Goal: Task Accomplishment & Management: Manage account settings

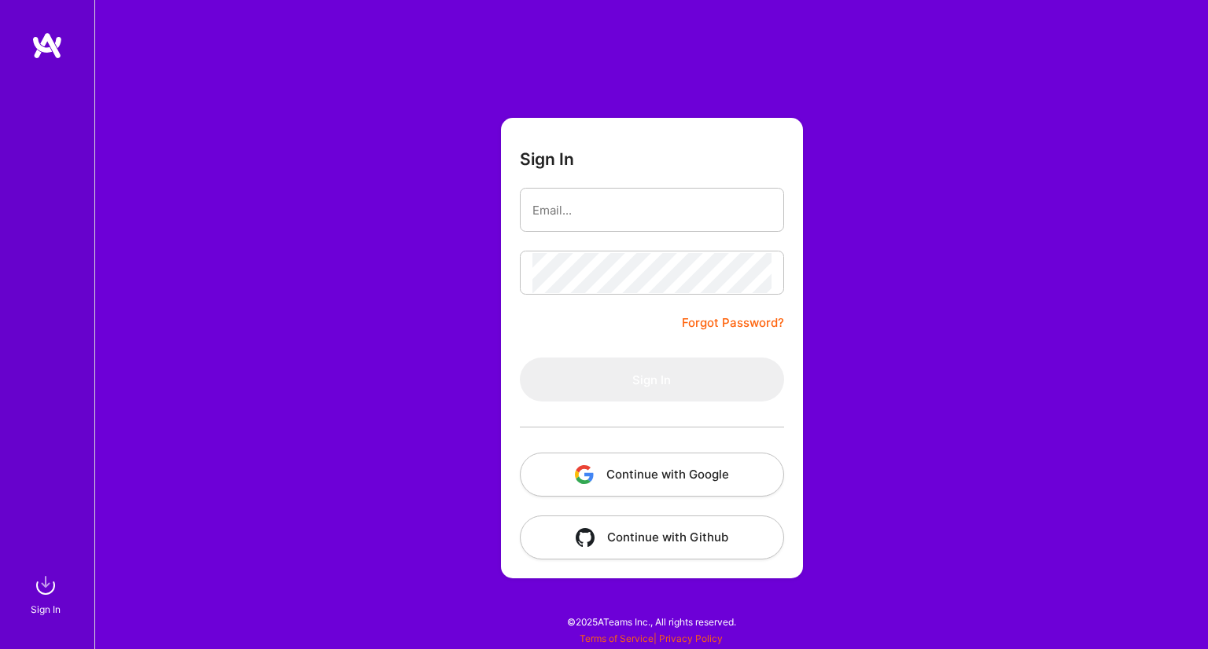
type input "[EMAIL_ADDRESS][DOMAIN_NAME]"
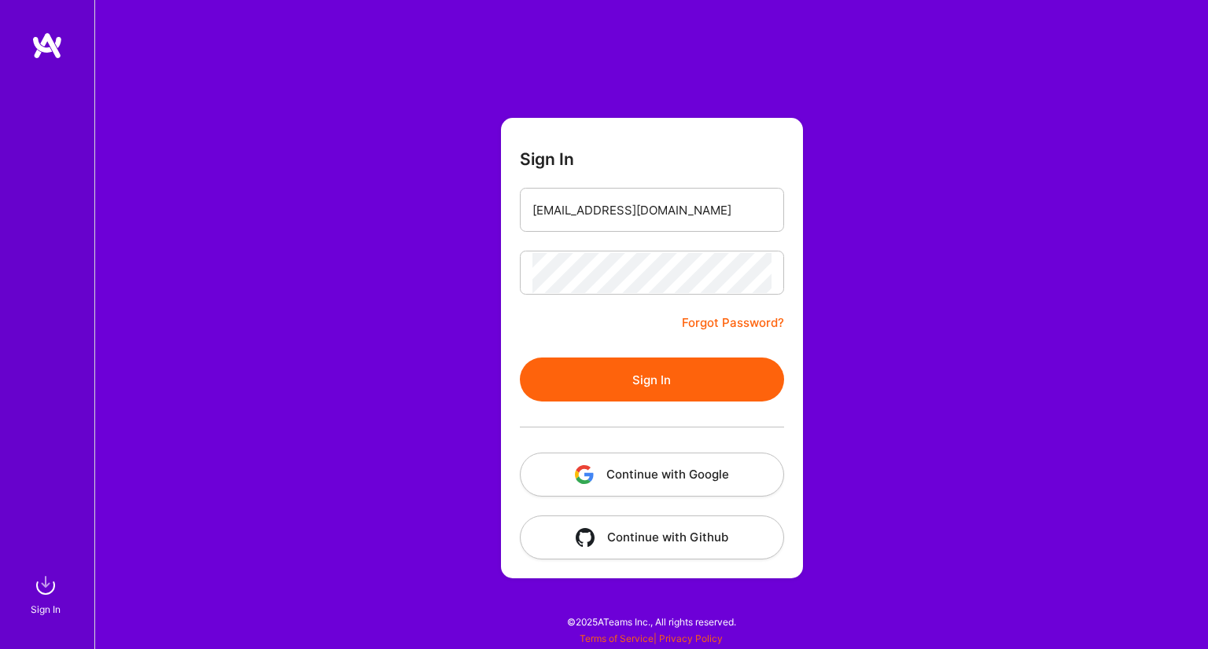
click at [698, 375] on button "Sign In" at bounding box center [652, 380] width 264 height 44
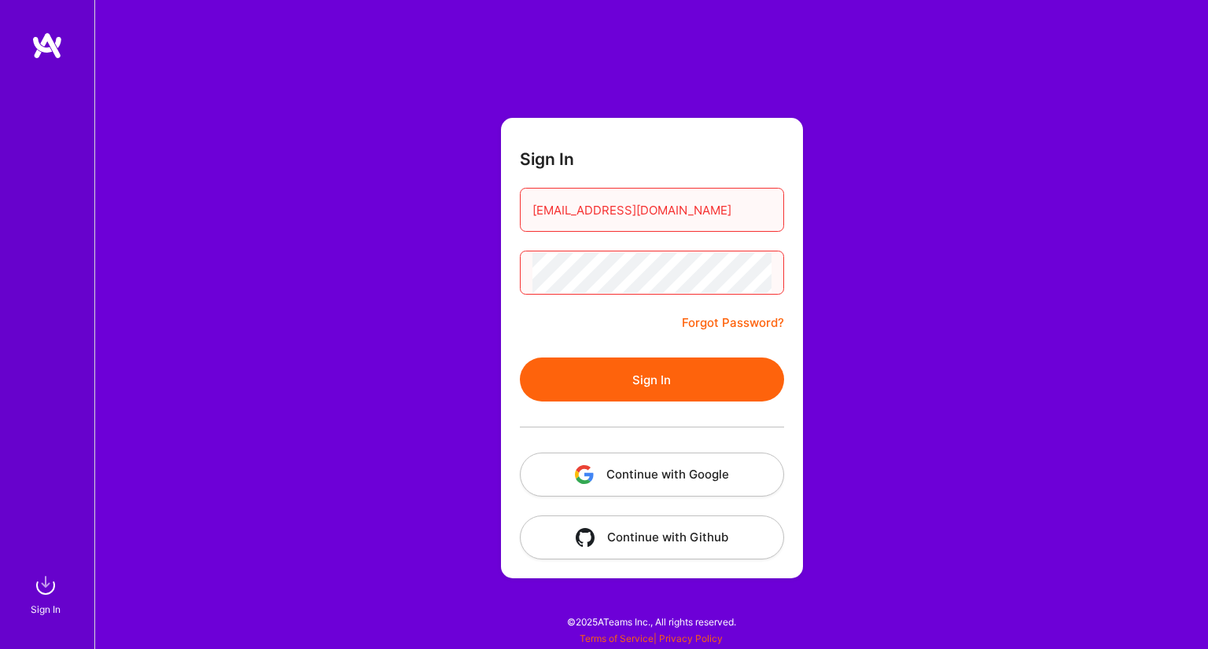
click at [686, 386] on button "Sign In" at bounding box center [652, 380] width 264 height 44
click at [660, 385] on button "Sign In" at bounding box center [652, 380] width 264 height 44
click at [668, 379] on button "Sign In" at bounding box center [652, 380] width 264 height 44
click at [745, 318] on link "Forgot Password?" at bounding box center [733, 323] width 102 height 19
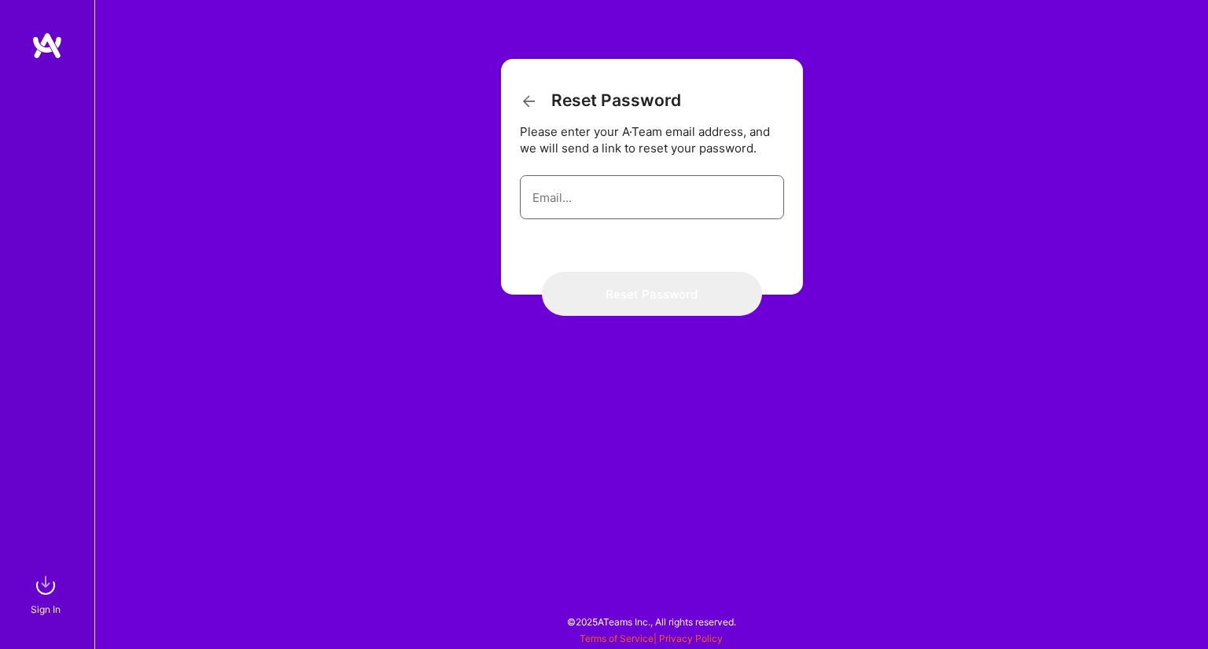
click at [618, 204] on input "email" at bounding box center [651, 198] width 239 height 40
type input "junli@gatech.edu"
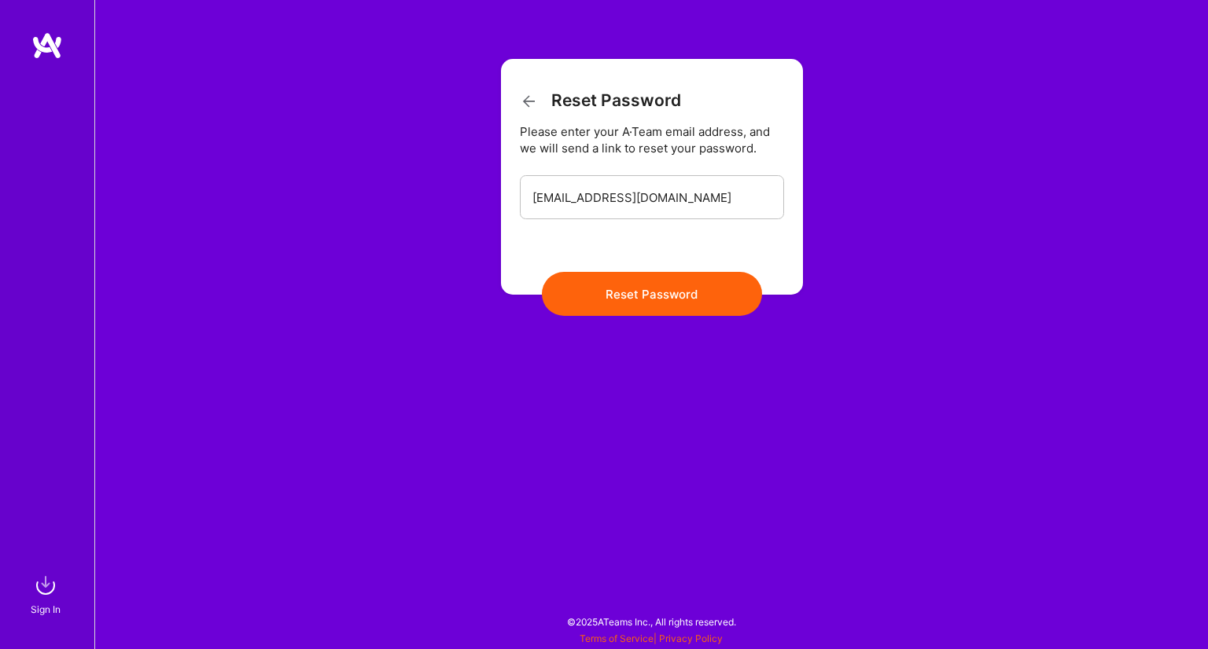
click at [672, 303] on button "Reset Password" at bounding box center [652, 294] width 220 height 44
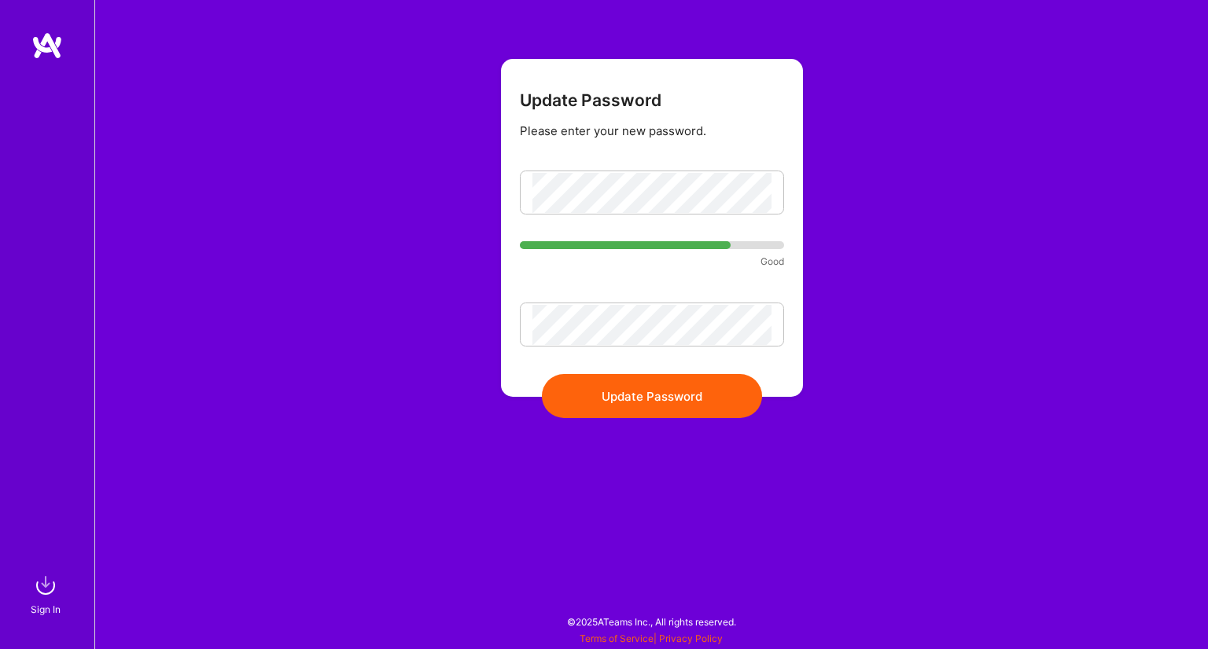
click at [698, 391] on button "Update Password" at bounding box center [652, 396] width 220 height 44
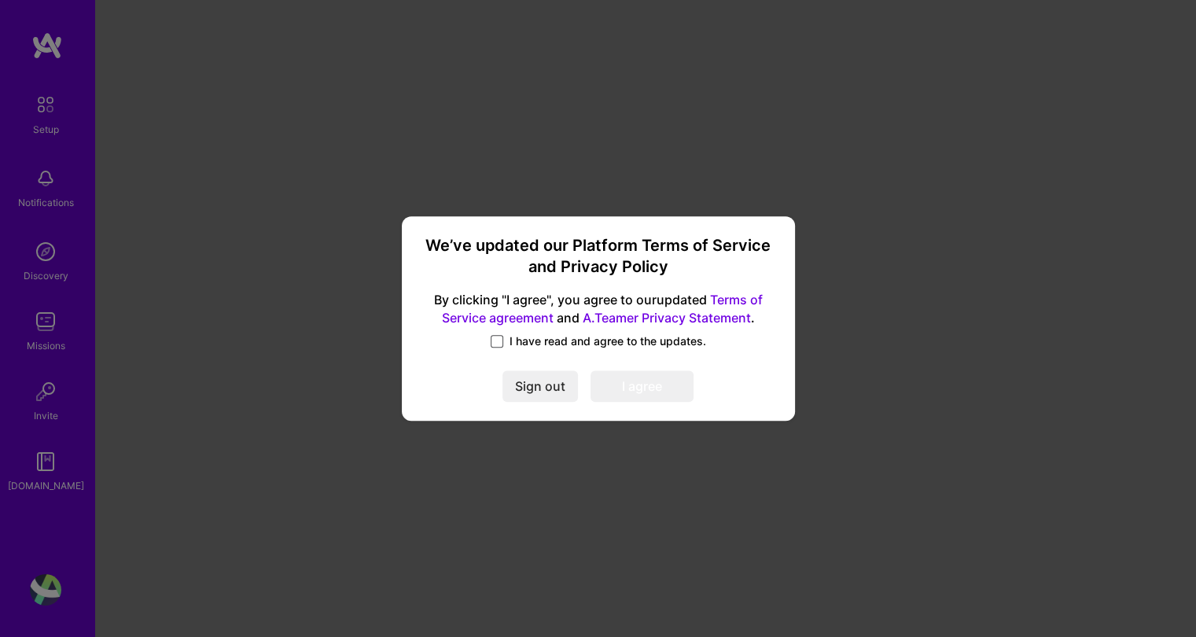
click at [498, 343] on span at bounding box center [497, 341] width 13 height 13
click at [0, 0] on input "I have read and agree to the updates." at bounding box center [0, 0] width 0 height 0
click at [641, 375] on button "I agree" at bounding box center [642, 385] width 103 height 31
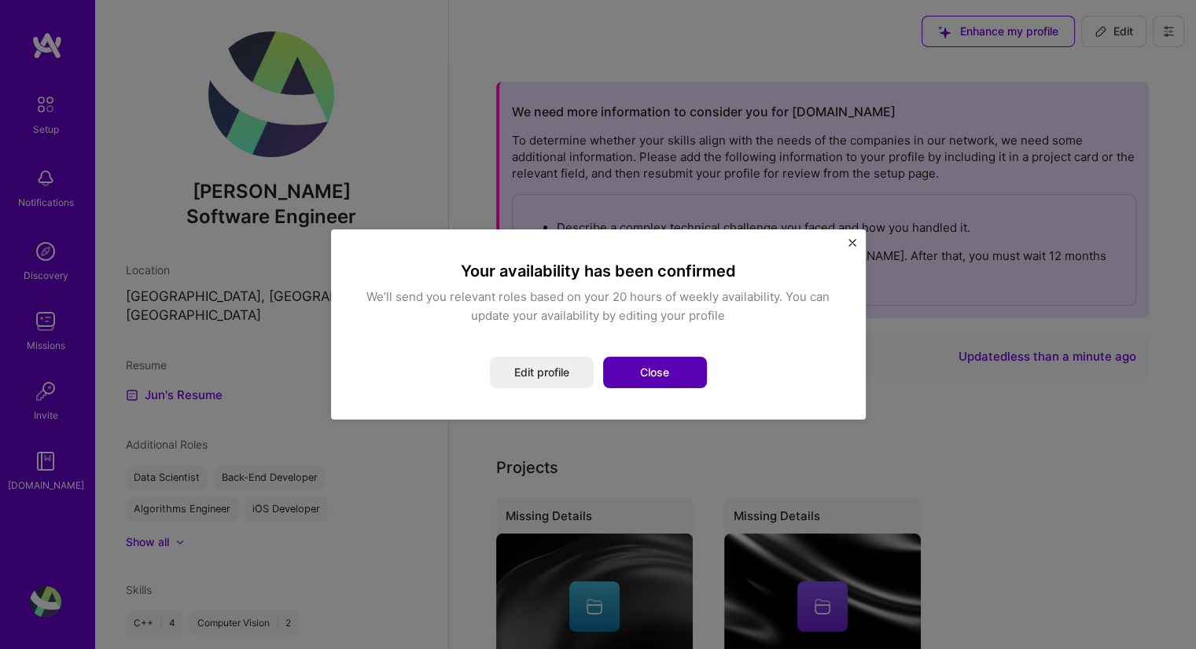
click at [660, 381] on button "Close" at bounding box center [655, 372] width 104 height 31
